Goal: Information Seeking & Learning: Learn about a topic

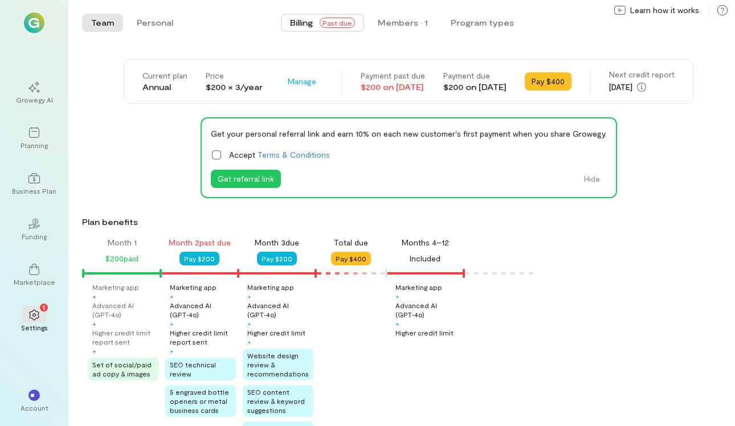
scroll to position [104, 0]
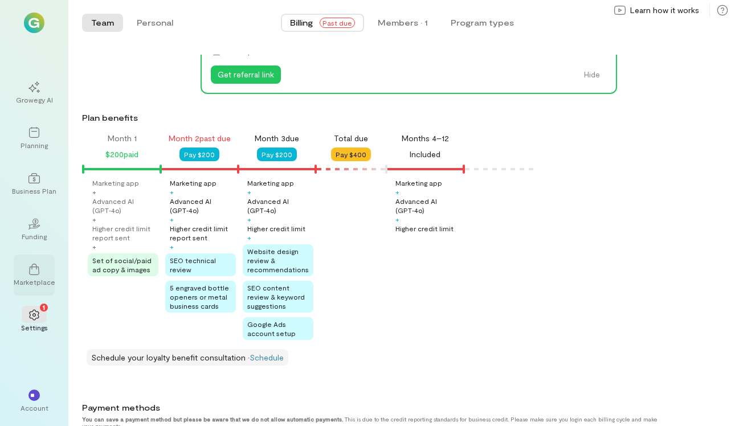
click at [33, 288] on div "Marketplace" at bounding box center [34, 275] width 41 height 41
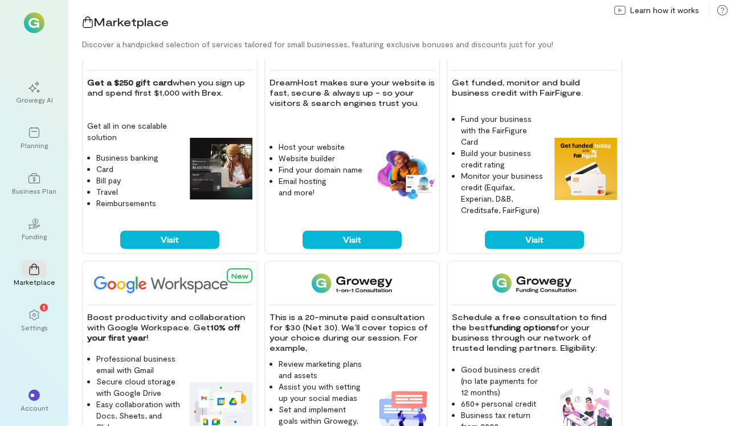
scroll to position [40, 0]
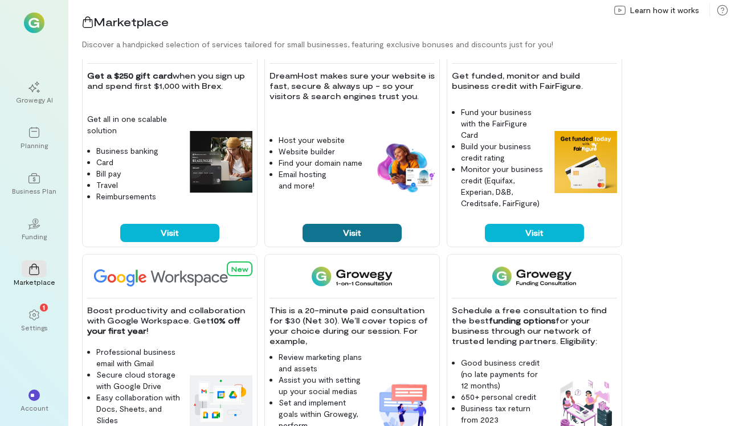
click at [312, 229] on button "Visit" at bounding box center [351, 233] width 99 height 18
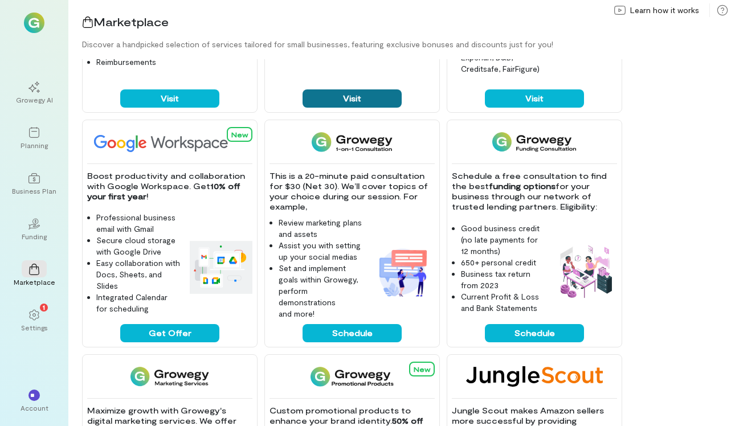
scroll to position [178, 0]
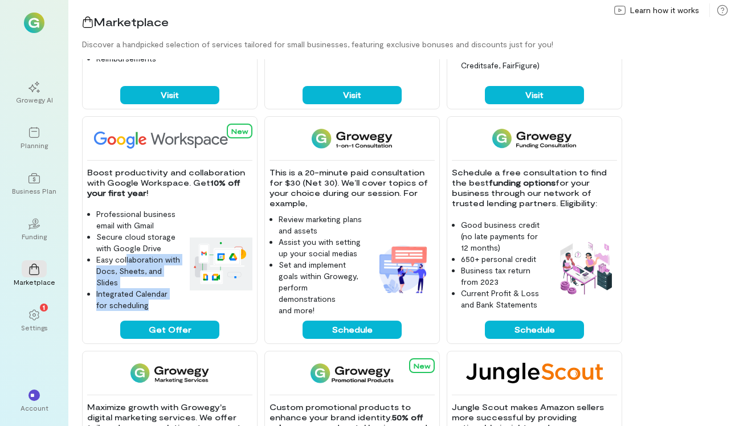
drag, startPoint x: 126, startPoint y: 257, endPoint x: 157, endPoint y: 305, distance: 56.4
click at [150, 305] on ul "Professional business email with Gmail Secure cloud storage with Google Drive E…" at bounding box center [133, 259] width 93 height 103
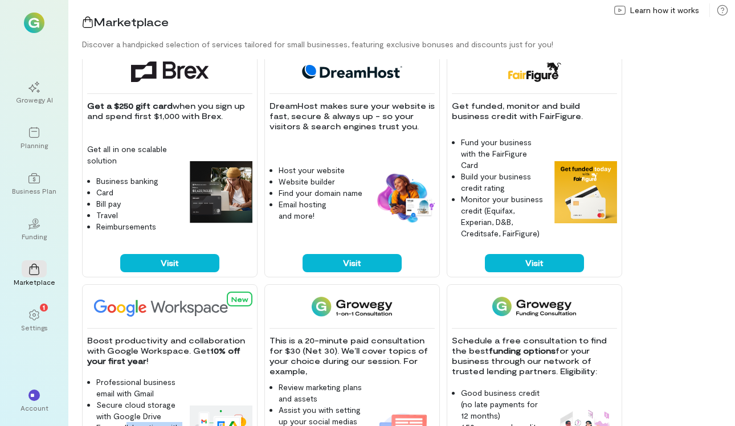
scroll to position [0, 0]
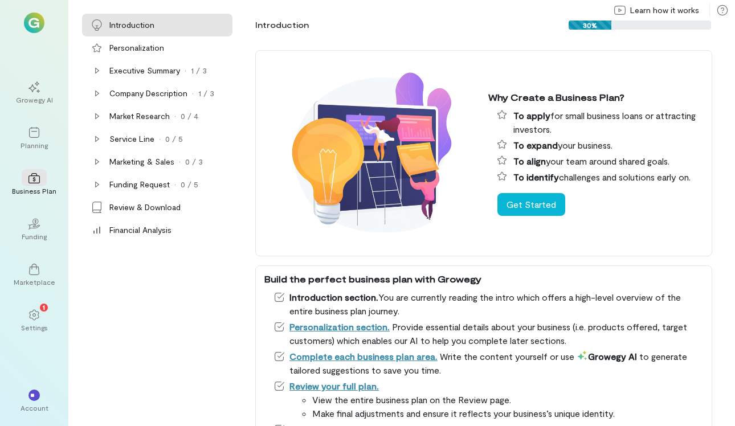
scroll to position [2, 0]
